Goal: Obtain resource: Download file/media

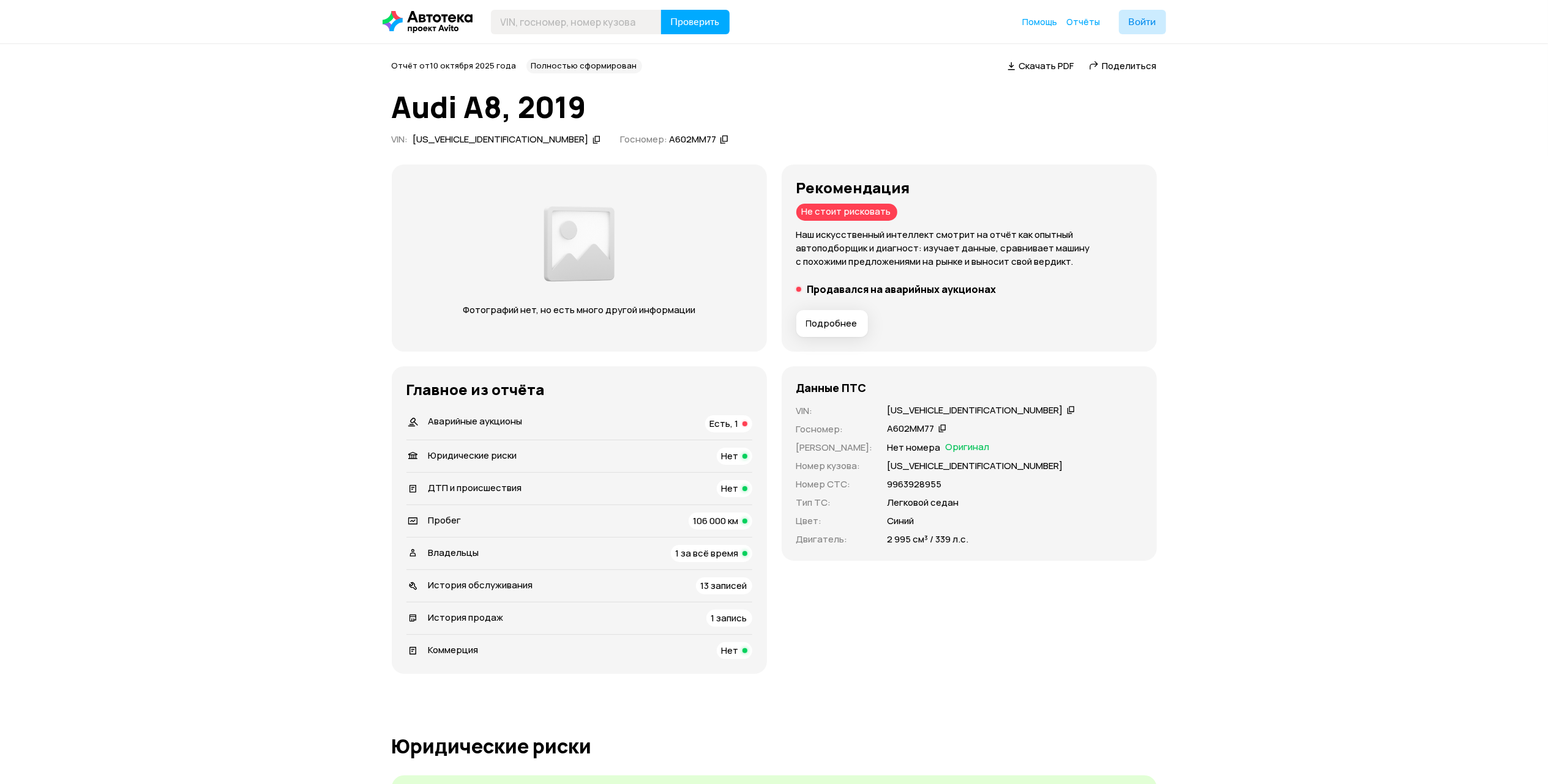
click at [826, 323] on span "Подробнее" at bounding box center [831, 324] width 51 height 12
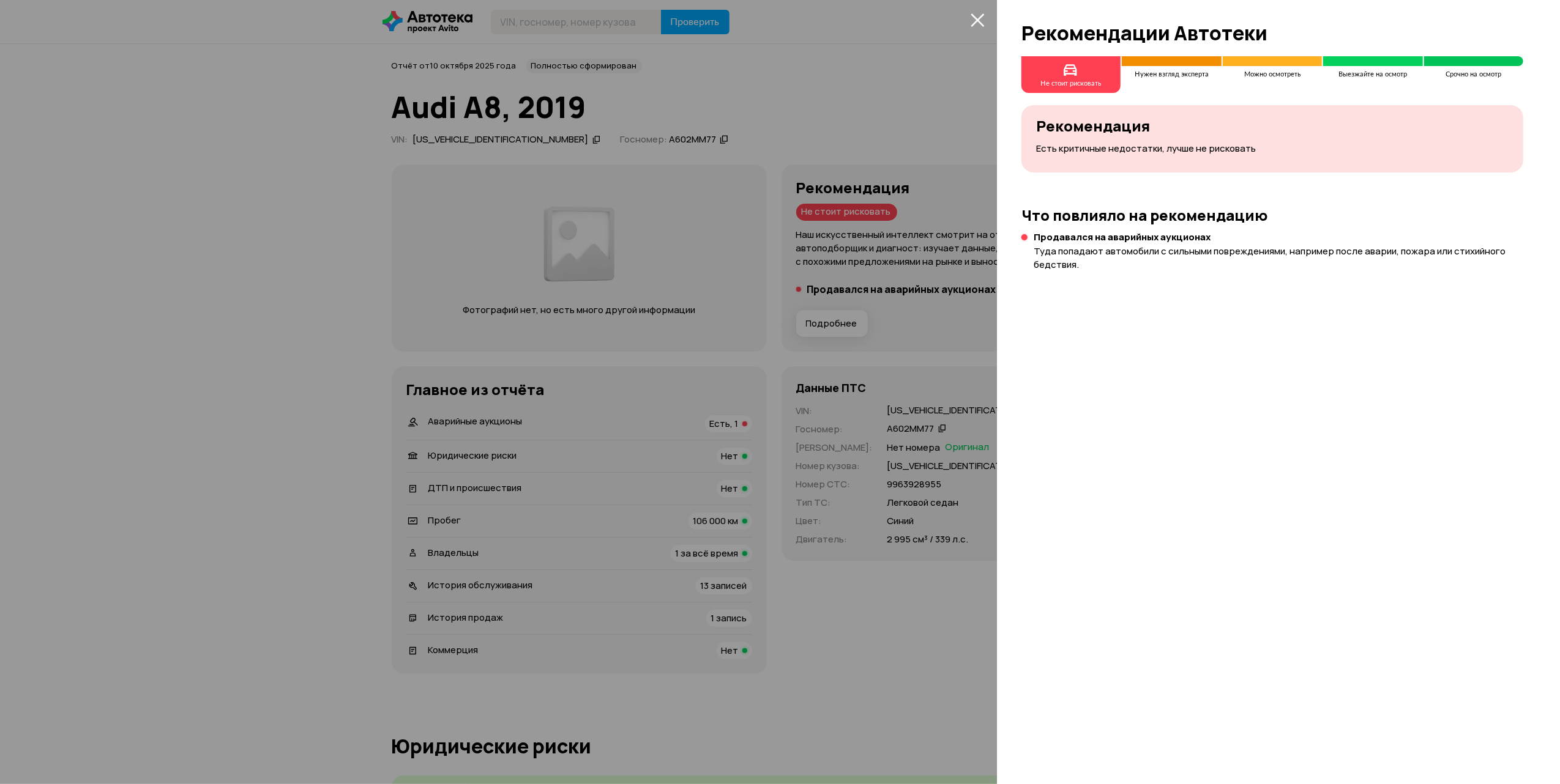
click at [1077, 149] on p "Есть критичные недостатки, лучше не рисковать" at bounding box center [1272, 148] width 472 height 14
click at [243, 364] on div at bounding box center [780, 392] width 1560 height 784
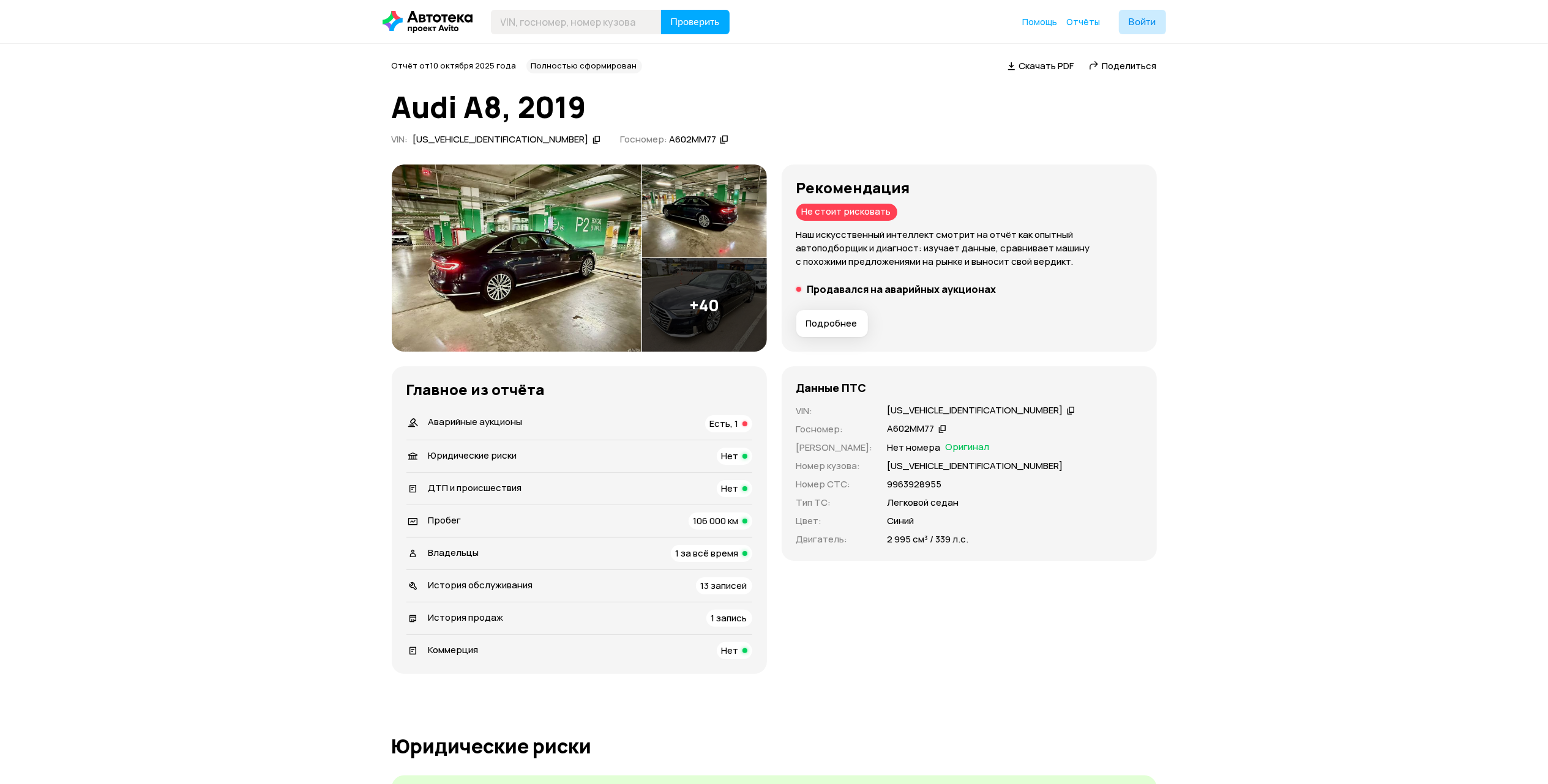
click at [484, 424] on span "Аварийные аукционы" at bounding box center [476, 422] width 94 height 13
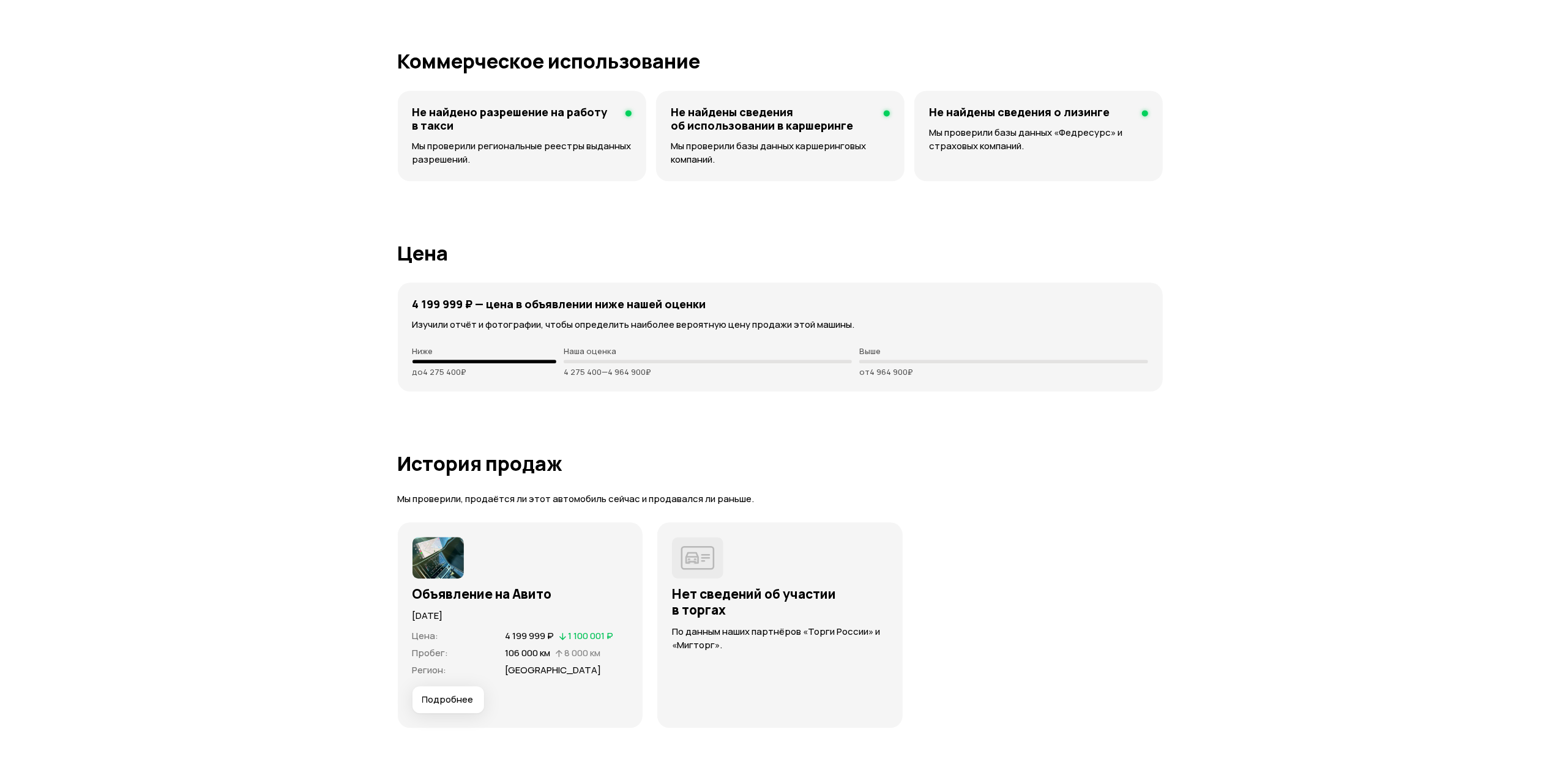
scroll to position [2849, 0]
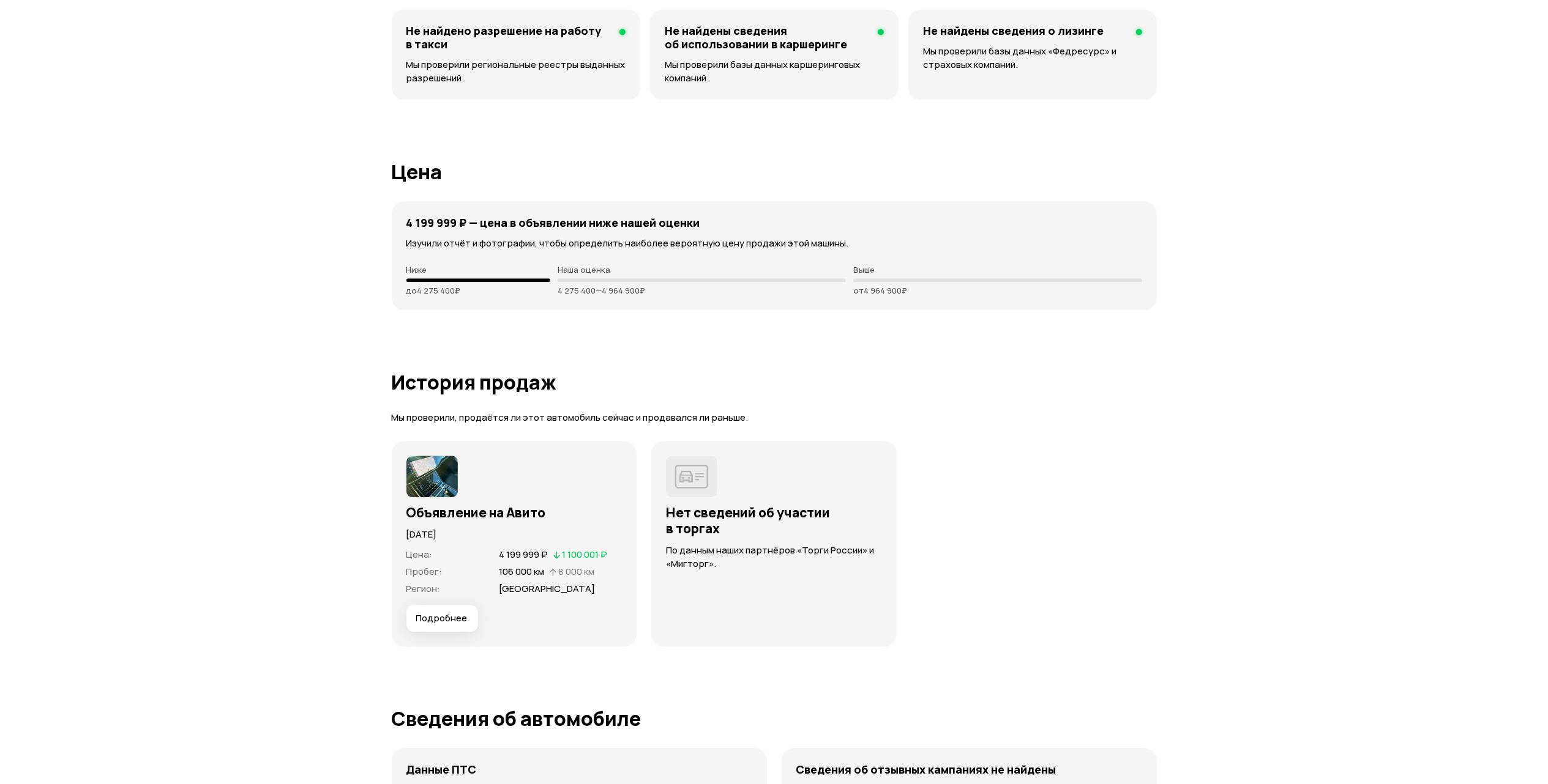
click at [444, 615] on span "Подробнее" at bounding box center [442, 618] width 51 height 12
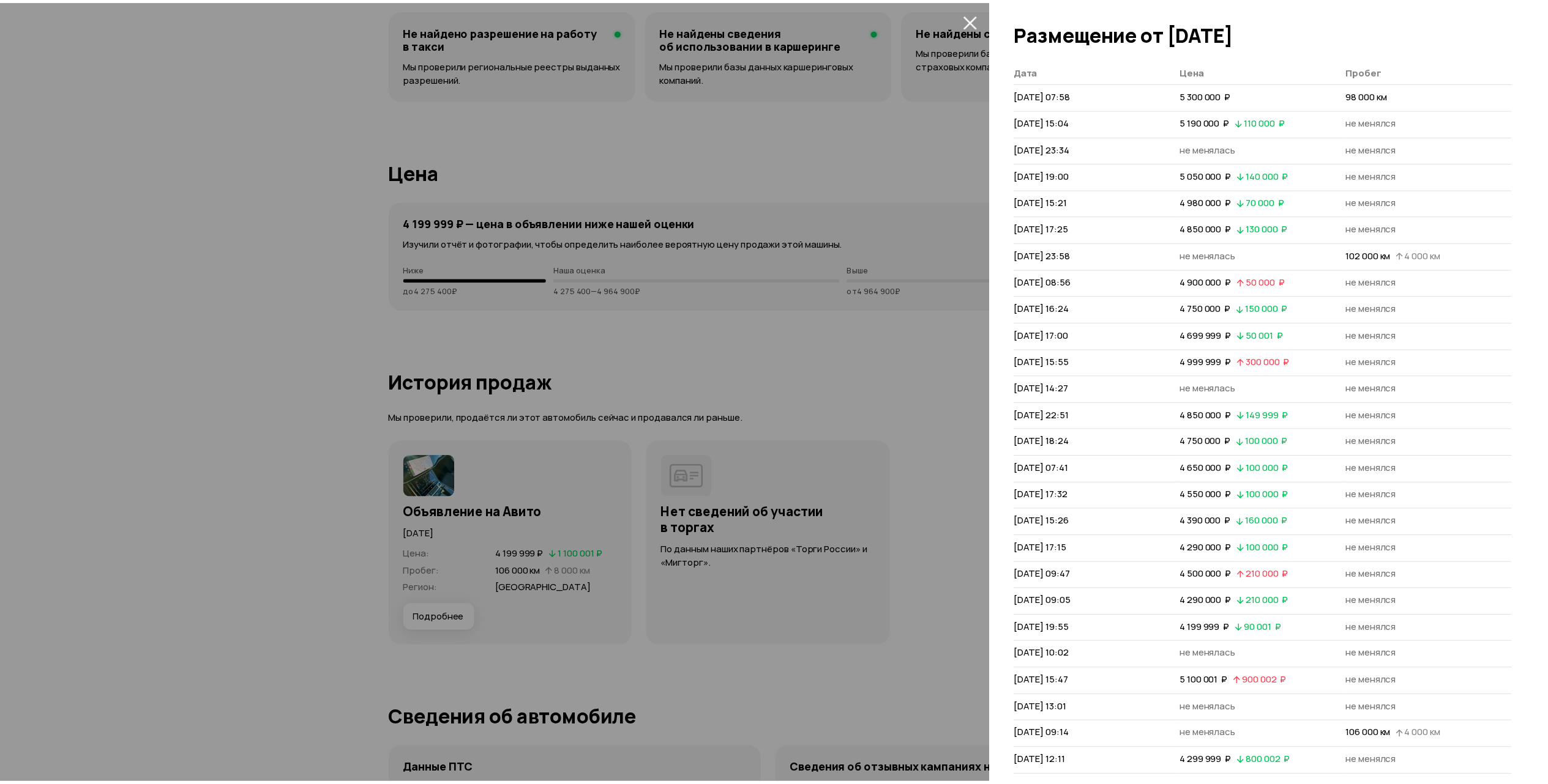
scroll to position [0, 0]
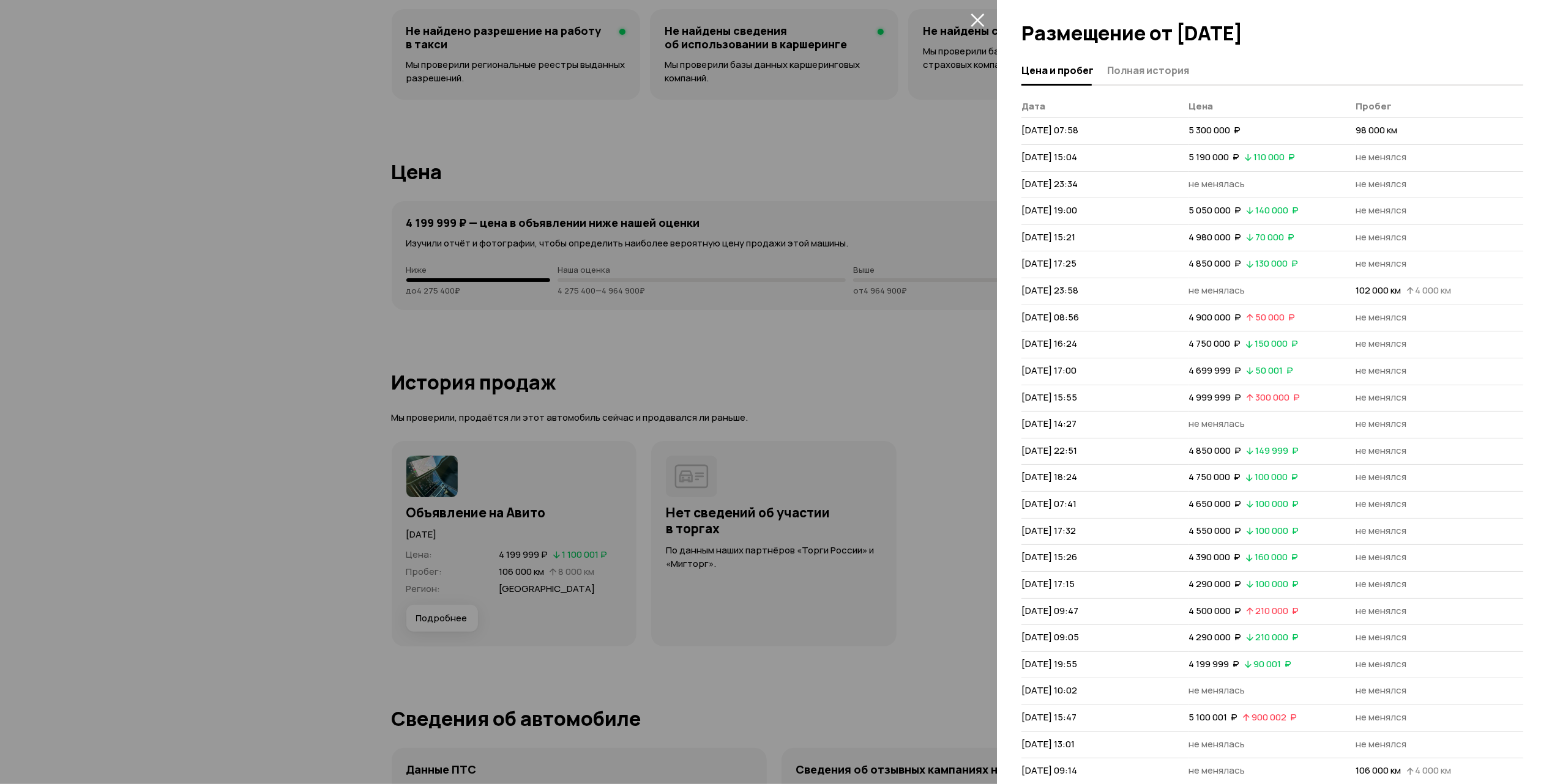
click at [976, 18] on icon "закрыть" at bounding box center [978, 20] width 14 height 14
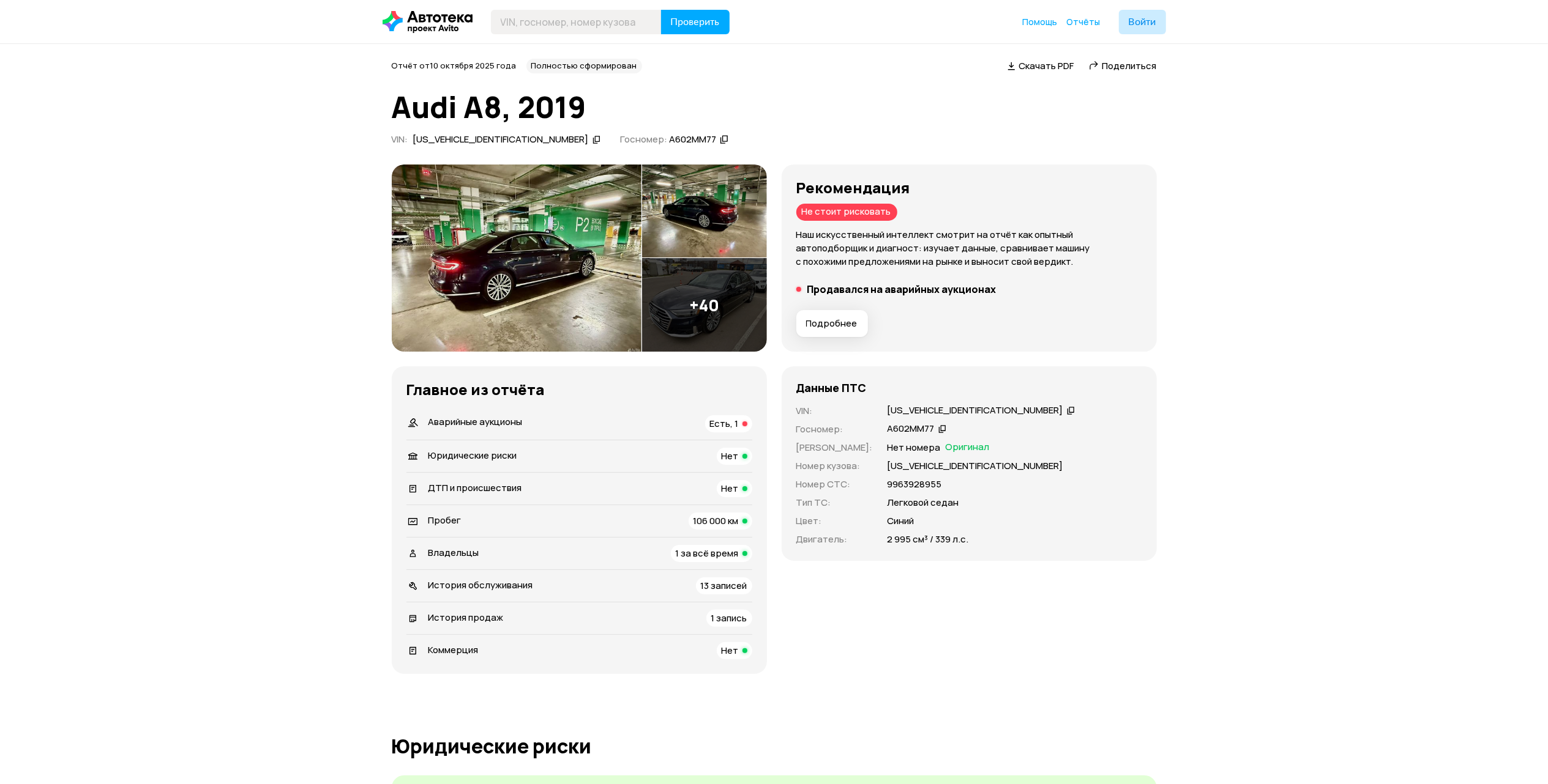
click at [1031, 67] on span "Скачать PDF" at bounding box center [1046, 65] width 55 height 13
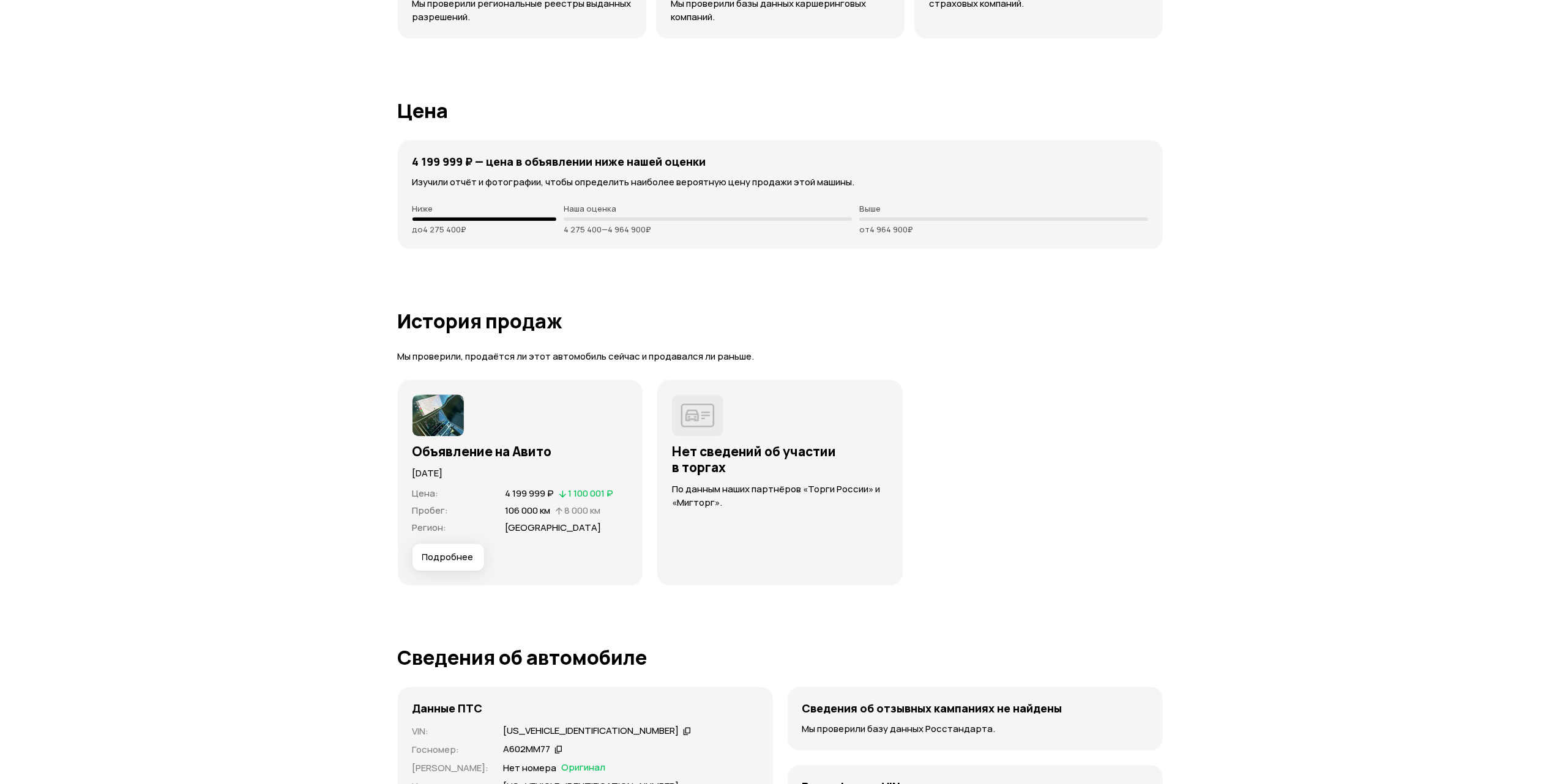
scroll to position [2936, 0]
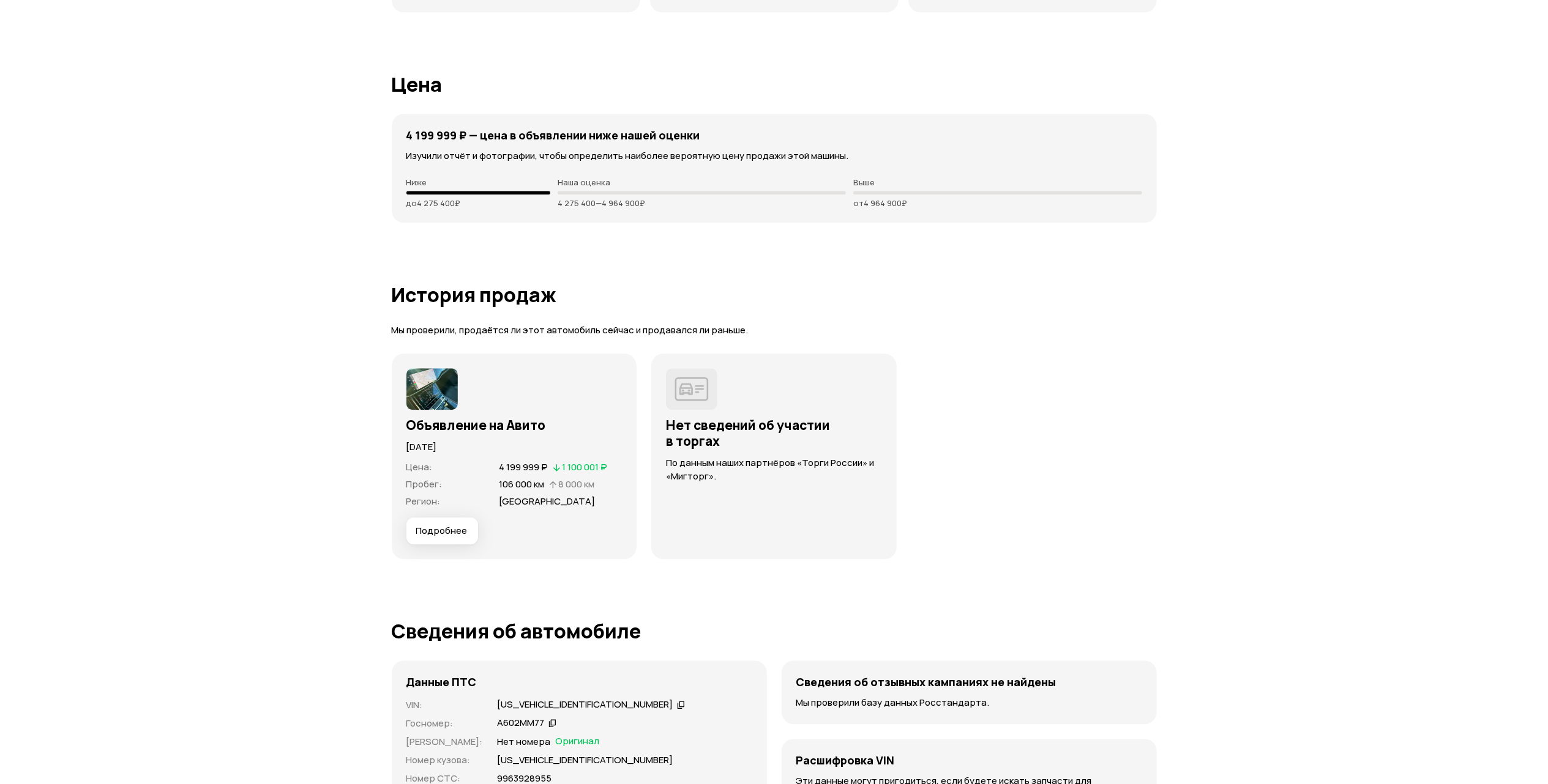
click at [455, 536] on span "Подробнее" at bounding box center [442, 531] width 51 height 12
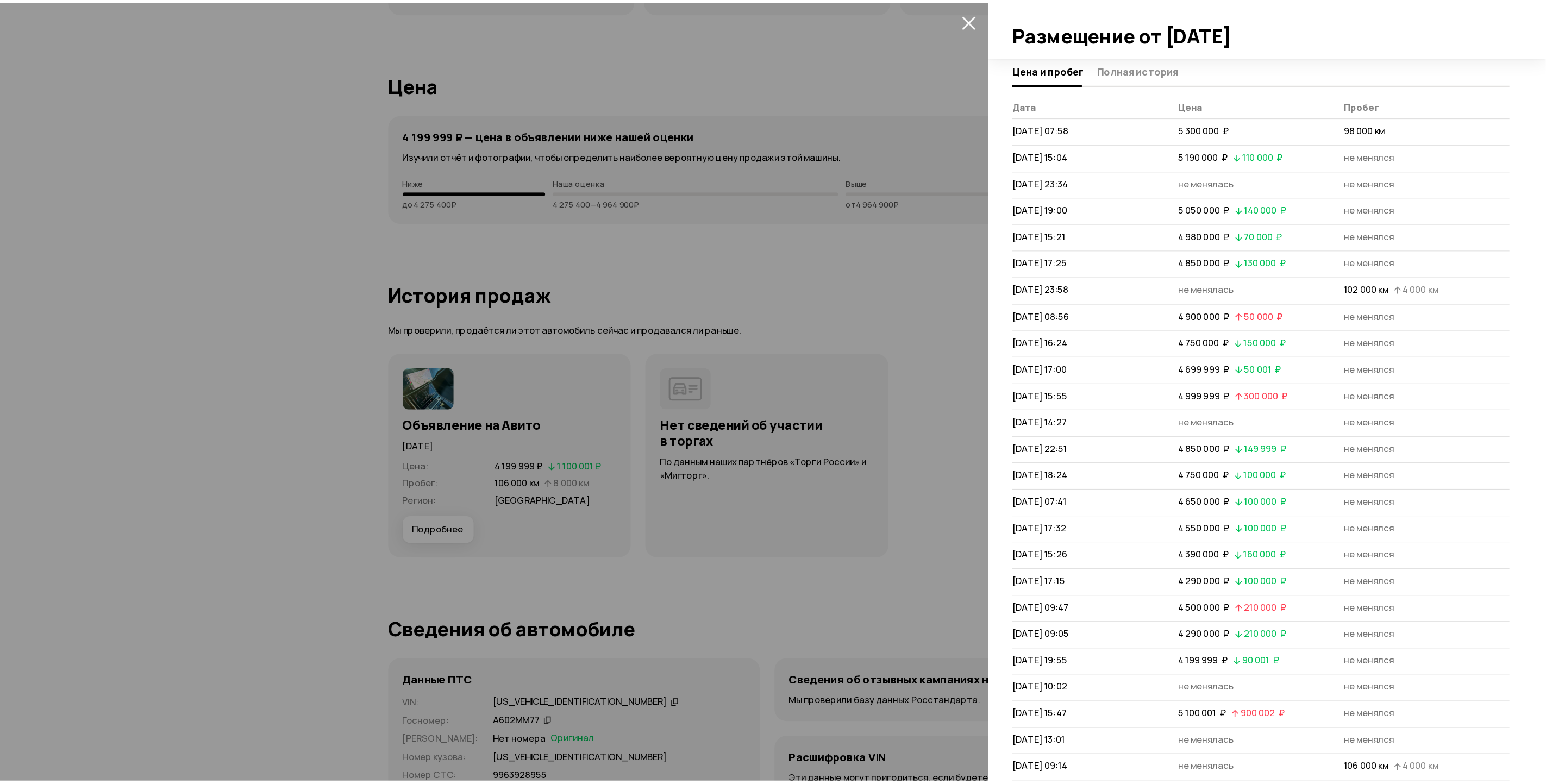
scroll to position [0, 0]
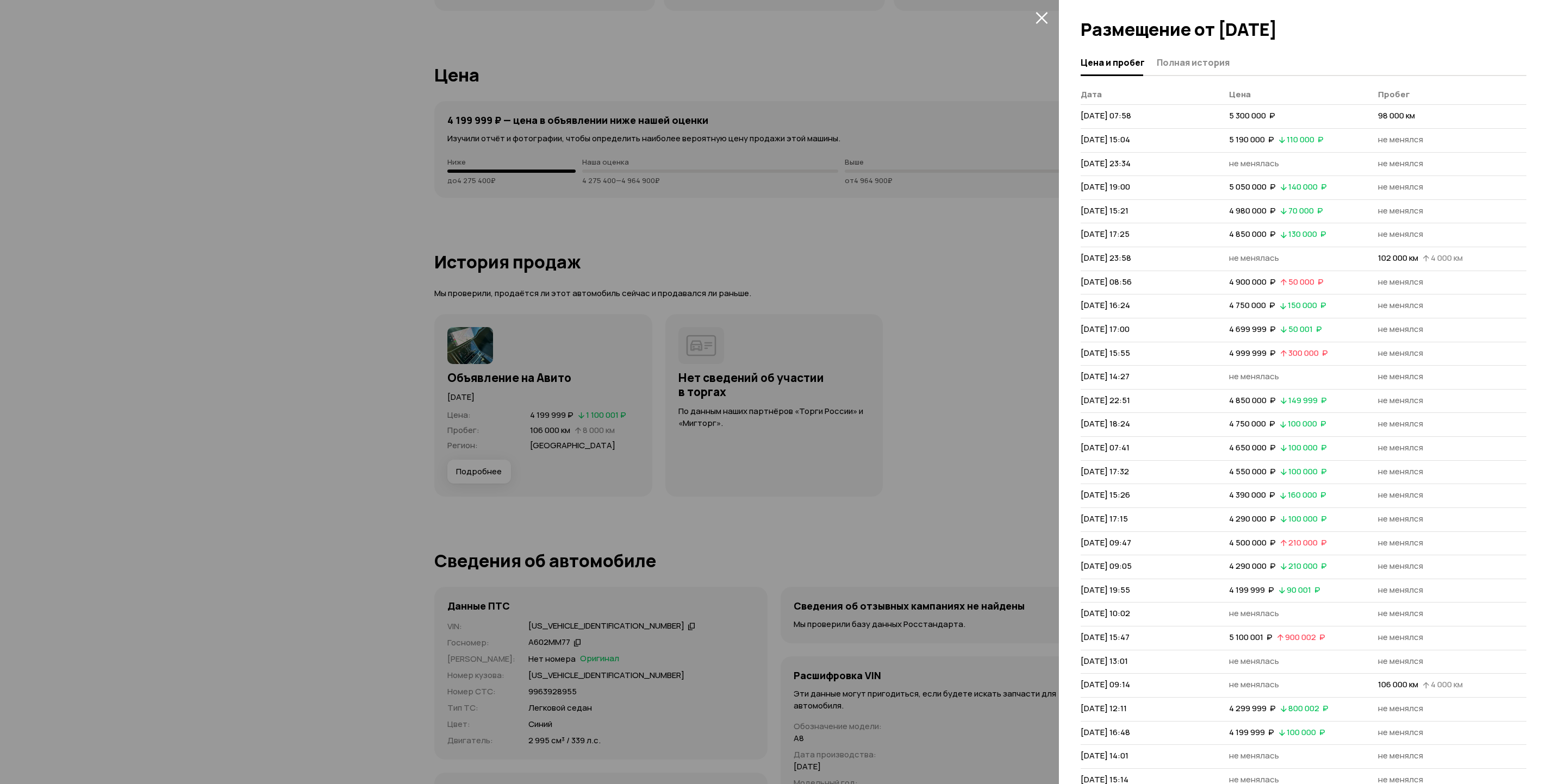
click at [1038, 13] on icon "закрыть" at bounding box center [1042, 18] width 13 height 13
